Goal: Information Seeking & Learning: Learn about a topic

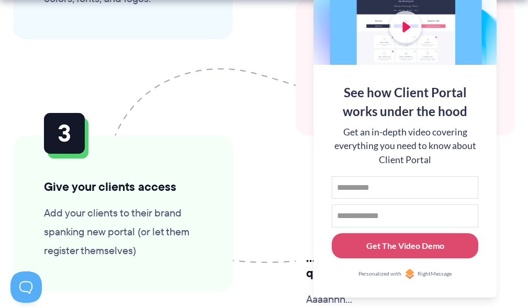
scroll to position [2612, 0]
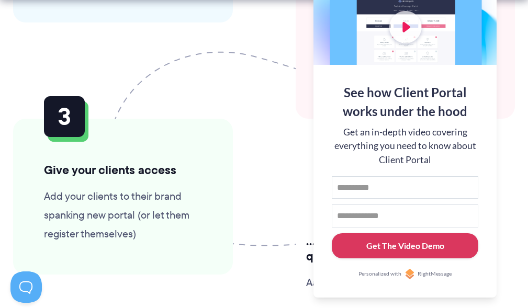
click at [393, 252] on button "Get The Video Demo" at bounding box center [405, 246] width 147 height 26
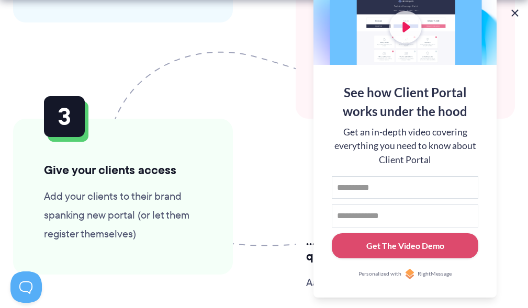
click at [519, 14] on button at bounding box center [515, 13] width 13 height 13
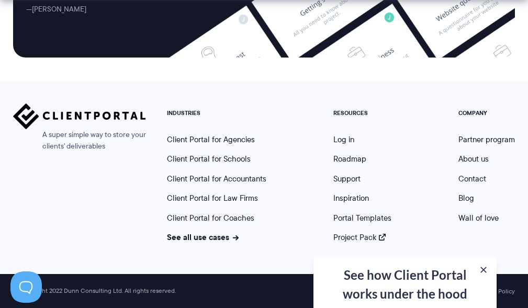
scroll to position [0, 0]
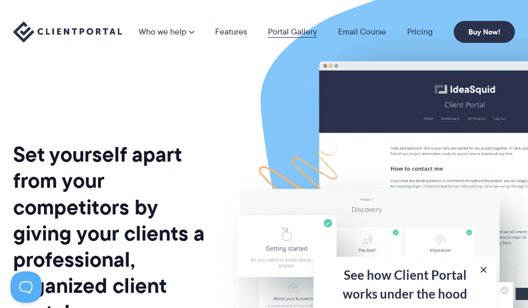
click at [288, 28] on link "Portal Gallery" at bounding box center [292, 32] width 49 height 8
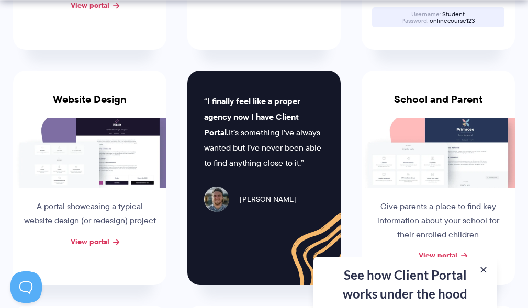
scroll to position [471, 0]
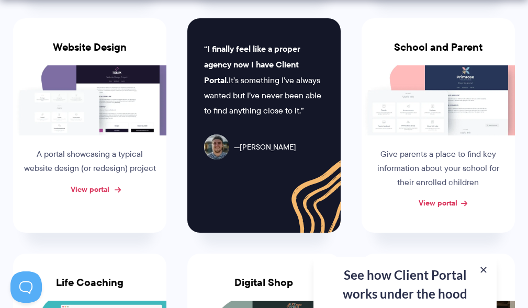
click at [82, 189] on link "View portal" at bounding box center [90, 190] width 39 height 12
